Goal: Navigation & Orientation: Find specific page/section

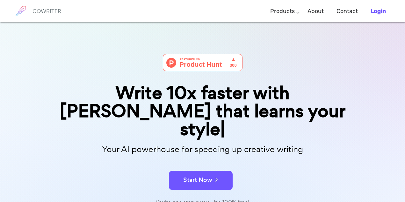
click at [382, 12] on b "Login" at bounding box center [377, 11] width 15 height 7
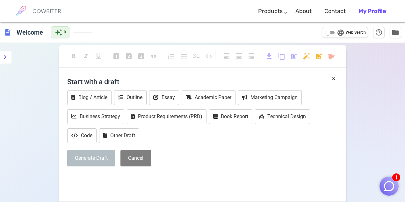
click at [376, 13] on b "My Profile" at bounding box center [371, 11] width 27 height 7
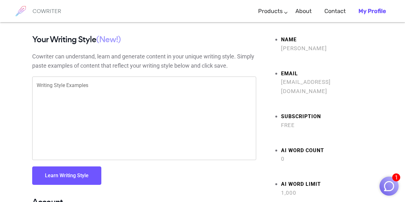
click at [368, 10] on b "My Profile" at bounding box center [371, 11] width 27 height 7
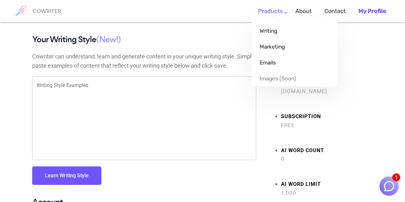
click at [278, 15] on link "Products" at bounding box center [270, 11] width 25 height 19
click at [282, 12] on link "Products" at bounding box center [270, 11] width 25 height 19
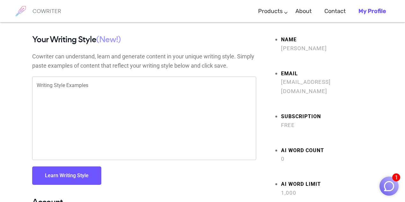
click at [275, 12] on link "Products" at bounding box center [270, 11] width 25 height 19
click at [302, 14] on link "About" at bounding box center [303, 11] width 16 height 19
